Goal: Task Accomplishment & Management: Complete application form

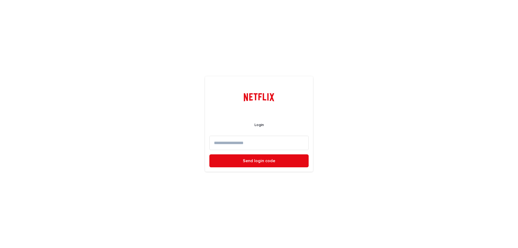
click at [237, 141] on input at bounding box center [258, 143] width 99 height 14
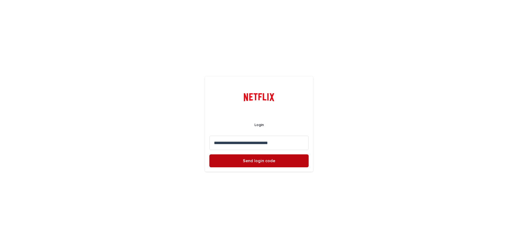
click at [269, 161] on span "Send login code" at bounding box center [259, 161] width 32 height 4
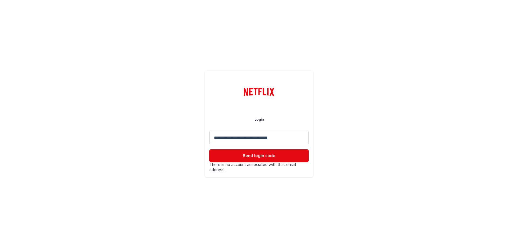
click at [237, 137] on input "**********" at bounding box center [258, 138] width 99 height 14
type input "**********"
click at [209, 149] on button "Send login code" at bounding box center [258, 155] width 99 height 13
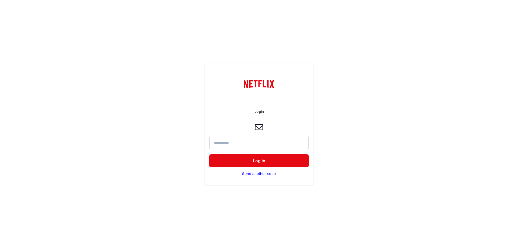
click at [243, 145] on input at bounding box center [258, 143] width 99 height 14
paste input "******"
type input "******"
click at [260, 164] on button "Log in" at bounding box center [258, 160] width 99 height 13
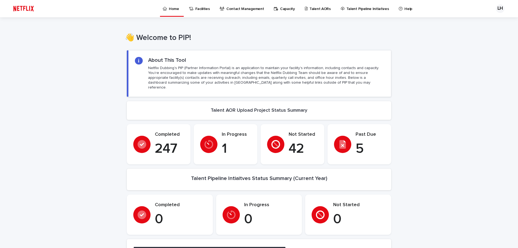
click at [319, 6] on p "Talent AORs" at bounding box center [319, 5] width 21 height 11
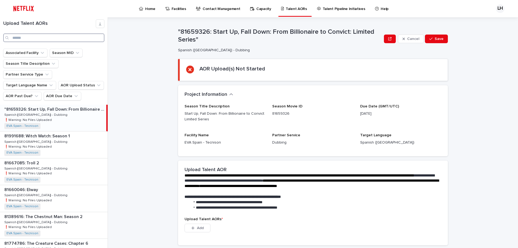
click at [33, 36] on input "Search" at bounding box center [53, 37] width 101 height 9
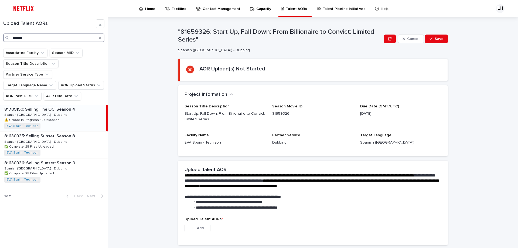
type input "*******"
click at [20, 112] on p "Spanish ([GEOGRAPHIC_DATA]) - Dubbing" at bounding box center [36, 114] width 64 height 5
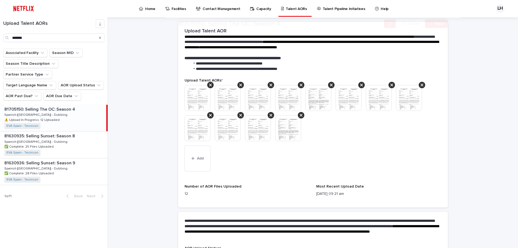
scroll to position [162, 0]
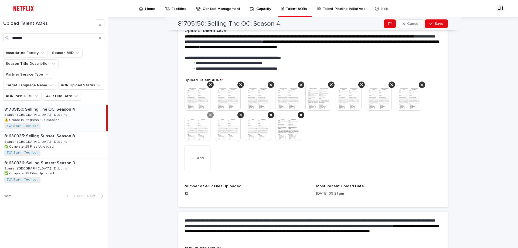
click at [209, 116] on icon at bounding box center [210, 115] width 3 height 4
click at [241, 115] on div at bounding box center [240, 115] width 6 height 6
click at [240, 115] on div at bounding box center [240, 115] width 6 height 6
click at [210, 115] on div at bounding box center [210, 115] width 6 height 6
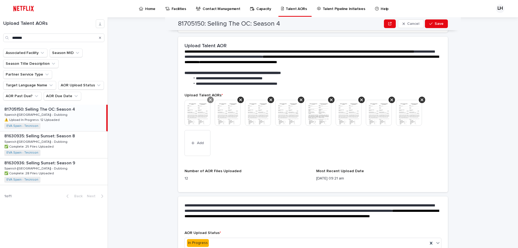
click at [209, 100] on icon at bounding box center [210, 99] width 3 height 3
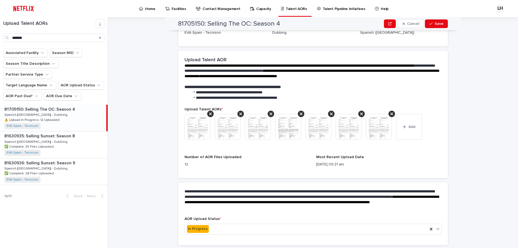
click at [208, 100] on li "**********" at bounding box center [314, 97] width 249 height 5
click at [209, 112] on icon at bounding box center [210, 114] width 3 height 4
click at [209, 113] on icon at bounding box center [210, 114] width 3 height 4
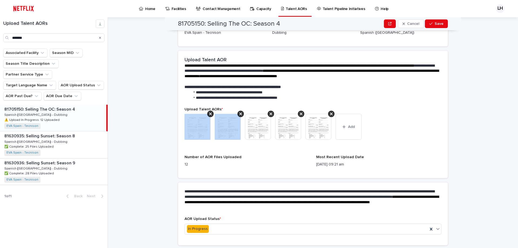
click at [209, 113] on icon at bounding box center [210, 114] width 3 height 4
click at [239, 113] on icon at bounding box center [240, 114] width 3 height 4
click at [209, 113] on icon at bounding box center [210, 114] width 3 height 4
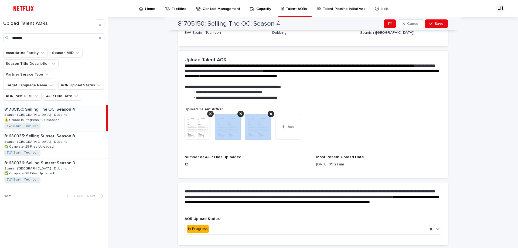
click at [239, 113] on icon at bounding box center [240, 114] width 3 height 4
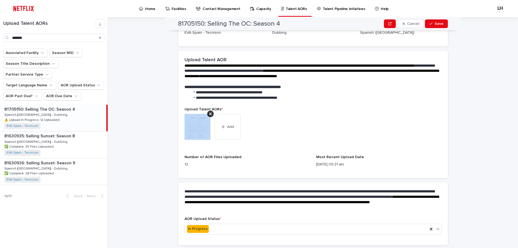
click at [209, 113] on icon at bounding box center [210, 114] width 3 height 4
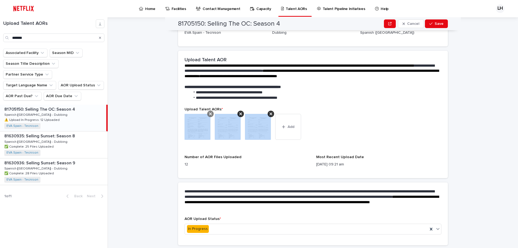
click at [209, 114] on icon at bounding box center [210, 114] width 3 height 4
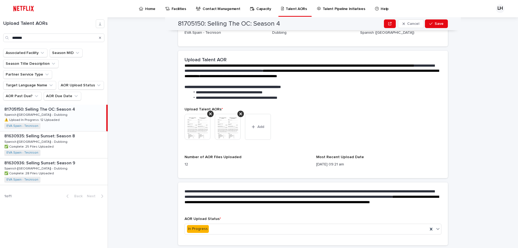
click at [209, 114] on icon at bounding box center [210, 114] width 3 height 4
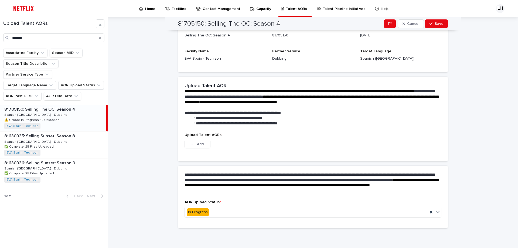
scroll to position [76, 0]
click at [198, 144] on span "Add" at bounding box center [200, 144] width 7 height 4
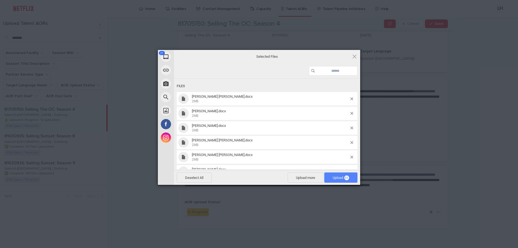
click at [336, 176] on span "Upload 21" at bounding box center [341, 178] width 16 height 4
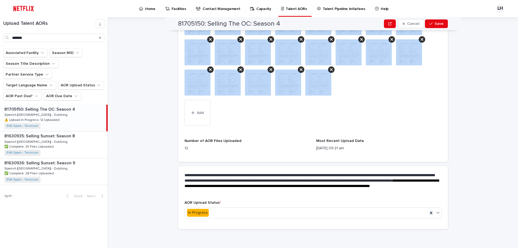
scroll to position [238, 0]
click at [432, 25] on div "button" at bounding box center [431, 24] width 5 height 4
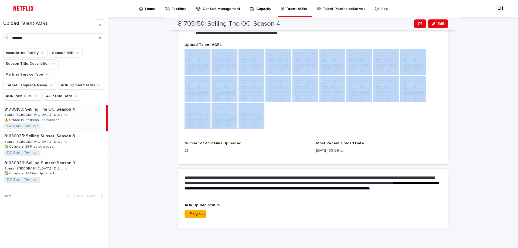
scroll to position [197, 0]
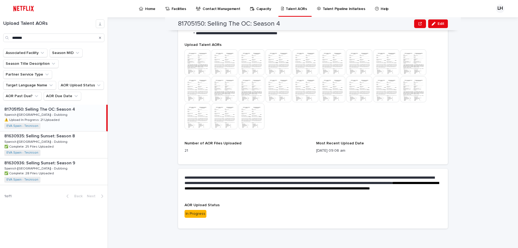
click at [140, 158] on div "**********" at bounding box center [316, 132] width 404 height 231
click at [256, 119] on img at bounding box center [252, 116] width 26 height 26
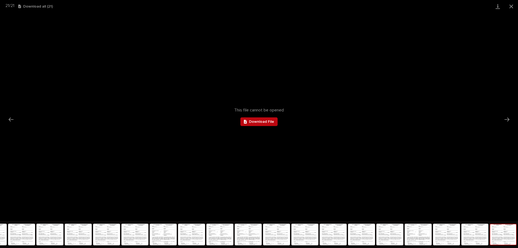
click at [254, 125] on link "Download File" at bounding box center [258, 121] width 37 height 9
click at [509, 117] on button "Next slide" at bounding box center [506, 119] width 11 height 11
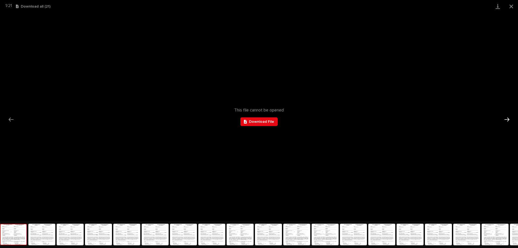
click at [509, 118] on button "Next slide" at bounding box center [506, 119] width 11 height 11
click at [510, 8] on button "Close gallery" at bounding box center [511, 6] width 13 height 13
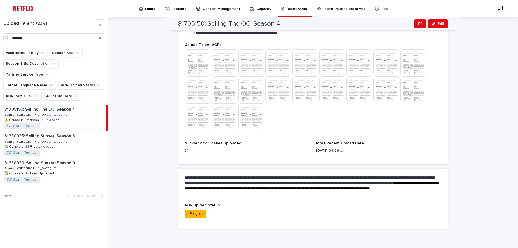
click at [406, 63] on img at bounding box center [413, 62] width 26 height 26
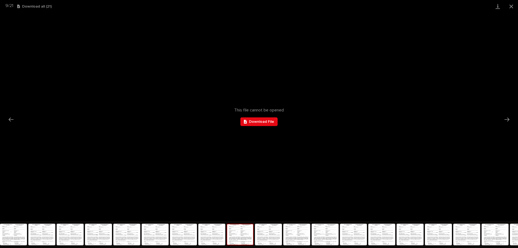
click at [347, 132] on div "This file cannot be opened Download File" at bounding box center [259, 117] width 518 height 208
click at [511, 7] on button "Close gallery" at bounding box center [511, 6] width 13 height 13
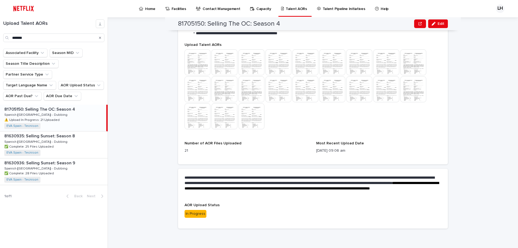
click at [290, 8] on p "Talent AORs" at bounding box center [296, 5] width 21 height 11
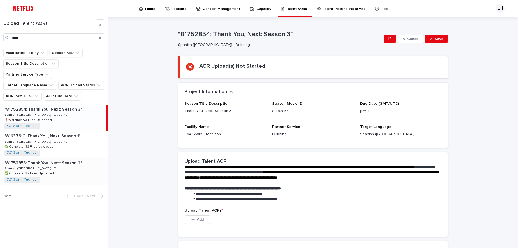
click at [23, 166] on p "Spanish ([GEOGRAPHIC_DATA]) - Dubbing" at bounding box center [36, 168] width 64 height 5
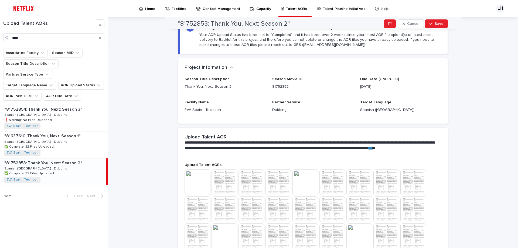
scroll to position [81, 0]
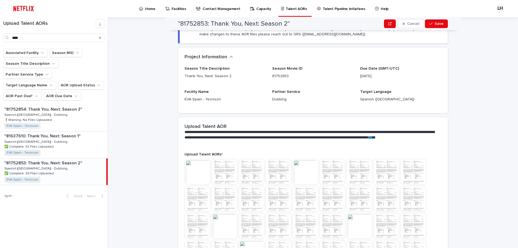
click at [217, 172] on img at bounding box center [225, 172] width 26 height 26
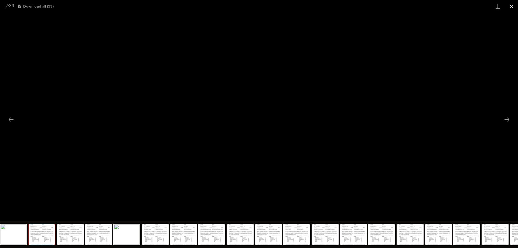
click at [510, 6] on button "Close gallery" at bounding box center [511, 6] width 13 height 13
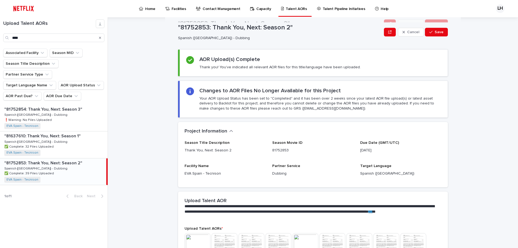
scroll to position [0, 0]
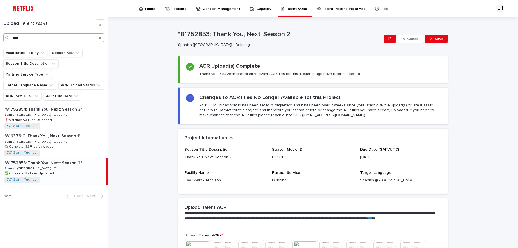
drag, startPoint x: 38, startPoint y: 36, endPoint x: 4, endPoint y: 38, distance: 33.5
click at [4, 38] on div "****" at bounding box center [53, 37] width 101 height 9
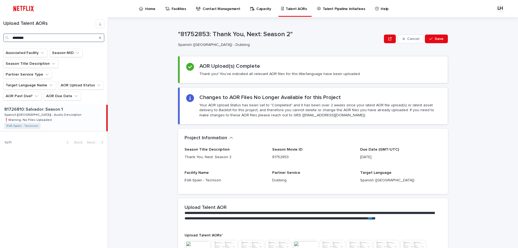
type input "********"
click at [48, 106] on p "81726810: Salvador: Season 1" at bounding box center [34, 109] width 60 height 6
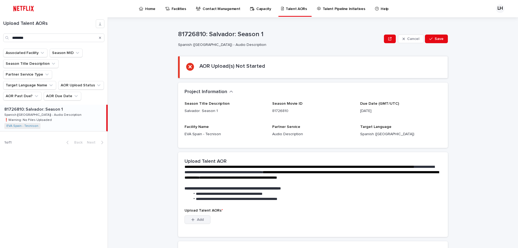
click at [198, 221] on span "Add" at bounding box center [200, 220] width 7 height 4
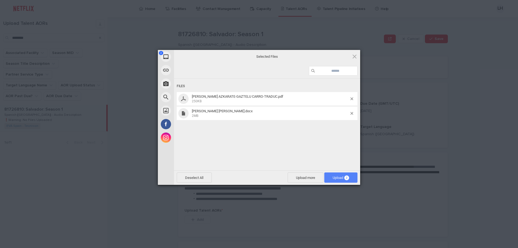
click at [333, 178] on span "Upload 2" at bounding box center [341, 178] width 16 height 4
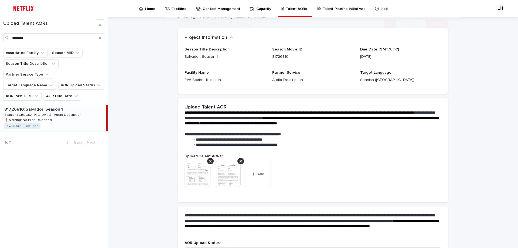
scroll to position [69, 0]
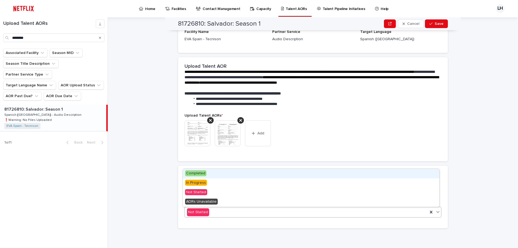
click at [207, 212] on div "Not Started" at bounding box center [306, 212] width 243 height 9
click at [197, 173] on span "Completed" at bounding box center [195, 173] width 21 height 6
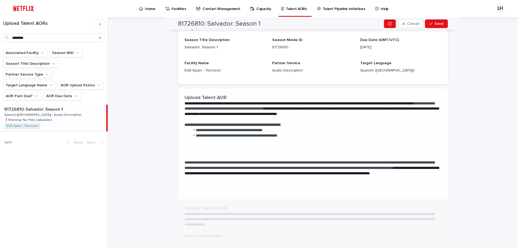
scroll to position [0, 0]
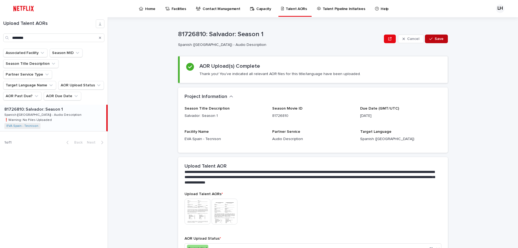
click at [440, 40] on span "Save" at bounding box center [439, 39] width 9 height 4
